Goal: Feedback & Contribution: Leave review/rating

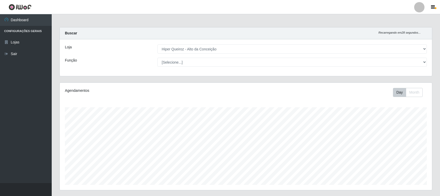
select select "515"
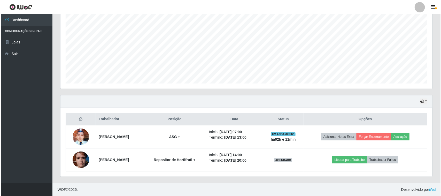
scroll to position [108, 372]
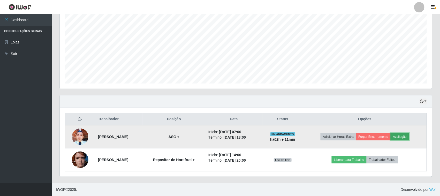
click at [405, 139] on button "Avaliação" at bounding box center [400, 136] width 18 height 7
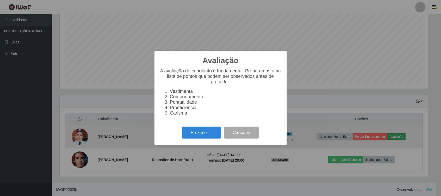
scroll to position [108, 369]
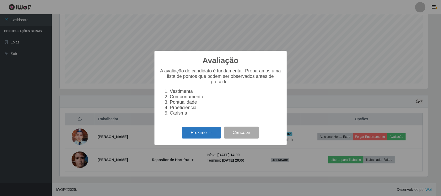
click at [202, 137] on button "Próximo →" at bounding box center [201, 133] width 39 height 12
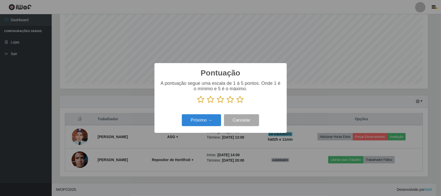
scroll to position [258341, 258080]
click at [241, 101] on icon at bounding box center [240, 100] width 7 height 8
click at [237, 103] on input "radio" at bounding box center [237, 103] width 0 height 0
click at [191, 121] on button "Próximo →" at bounding box center [201, 120] width 39 height 12
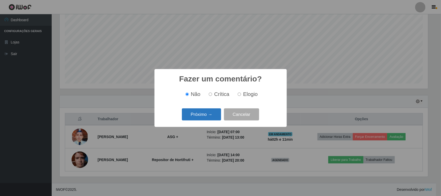
click at [207, 114] on button "Próximo →" at bounding box center [201, 114] width 39 height 12
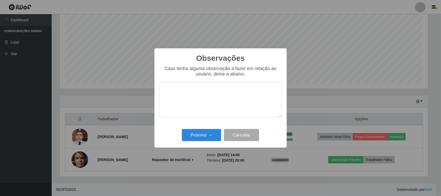
click at [195, 96] on textarea at bounding box center [221, 99] width 122 height 35
type textarea "rapido, organizado, atencioso, prestativo"
click at [213, 134] on button "Próximo →" at bounding box center [201, 135] width 39 height 12
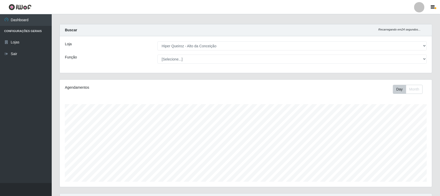
scroll to position [0, 0]
